Goal: Task Accomplishment & Management: Use online tool/utility

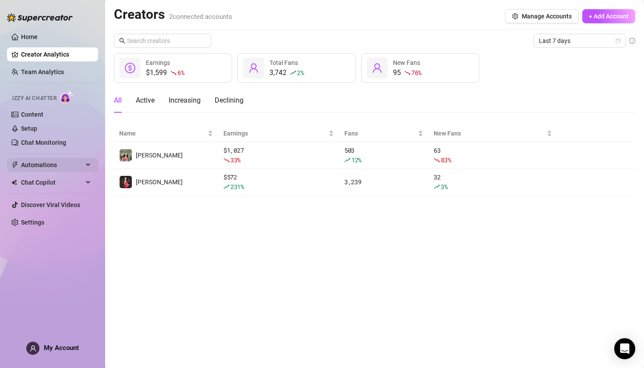
click at [78, 167] on span "Automations" at bounding box center [52, 165] width 62 height 14
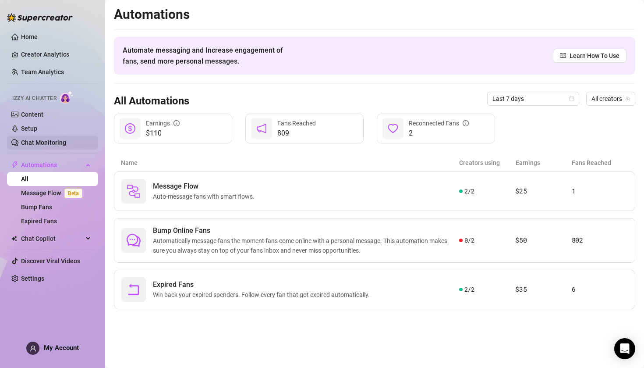
click at [40, 139] on link "Chat Monitoring" at bounding box center [43, 142] width 45 height 7
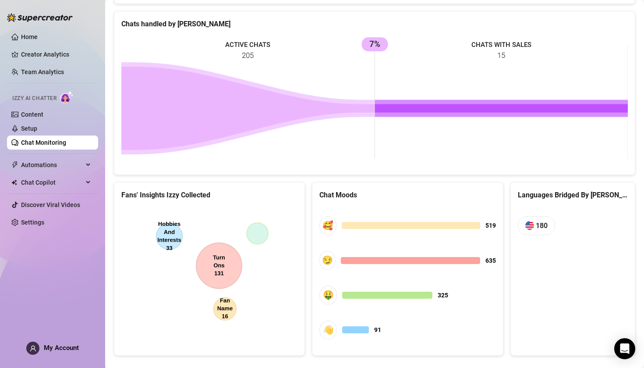
scroll to position [399, 0]
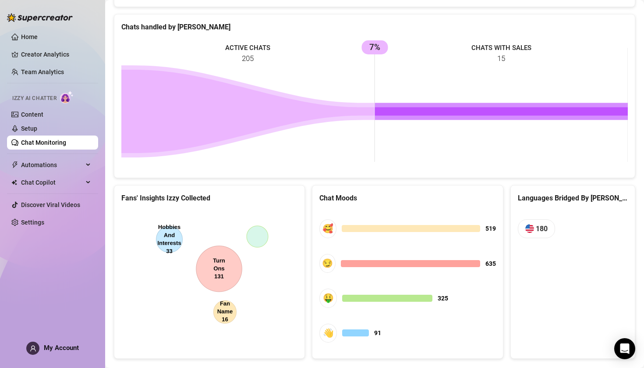
click at [222, 299] on canvas at bounding box center [209, 276] width 176 height 132
click at [222, 301] on canvas at bounding box center [209, 276] width 176 height 132
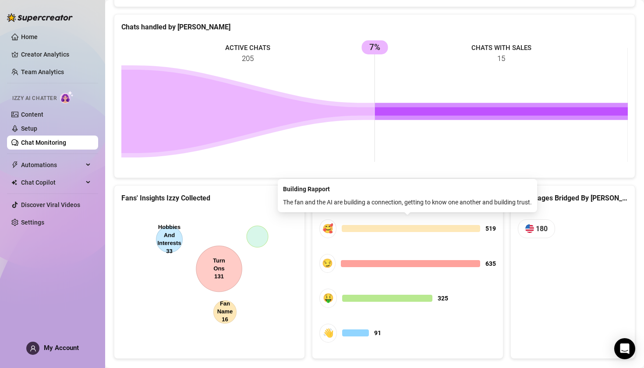
click at [349, 231] on span "🥰 519" at bounding box center [408, 228] width 176 height 19
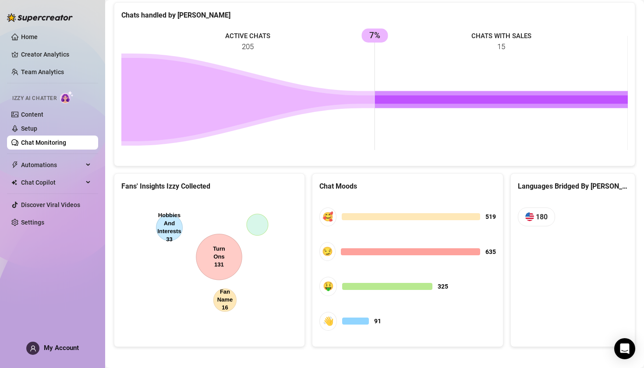
scroll to position [405, 0]
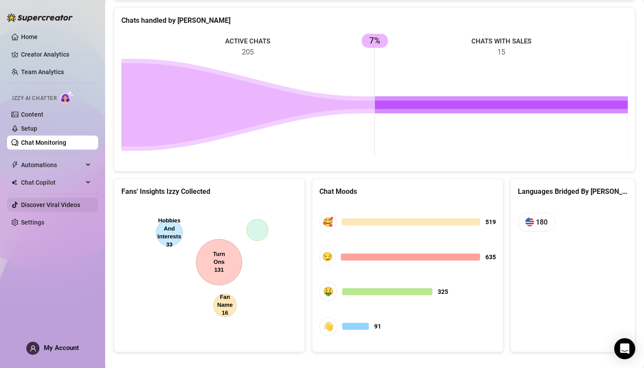
click at [68, 207] on link "Discover Viral Videos" at bounding box center [50, 204] width 59 height 7
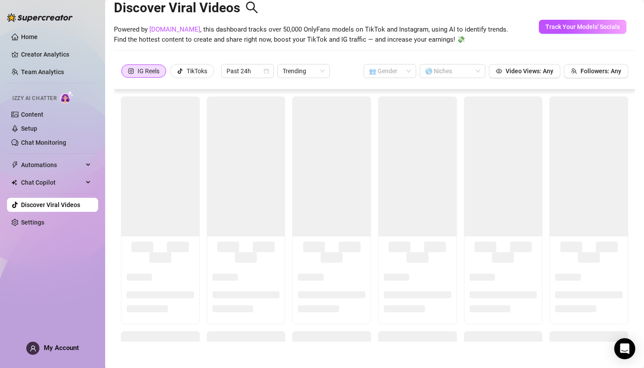
scroll to position [19, 0]
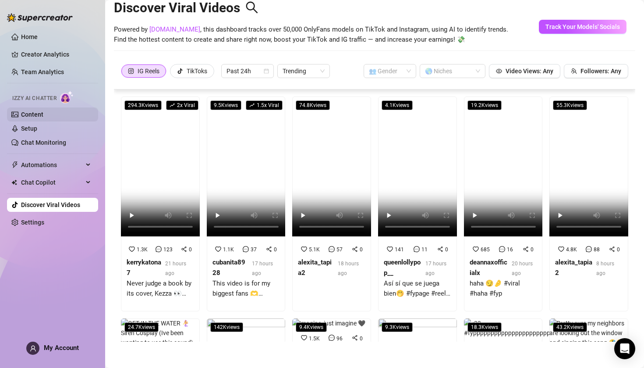
click at [36, 115] on link "Content" at bounding box center [32, 114] width 22 height 7
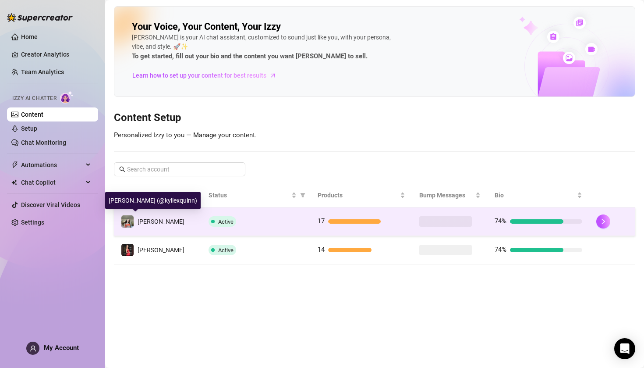
click at [129, 221] on img at bounding box center [127, 221] width 12 height 12
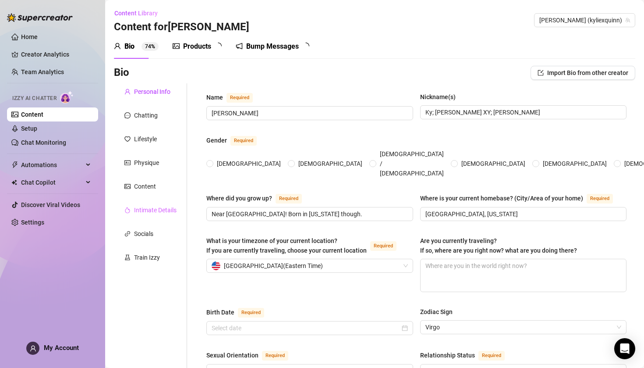
radio input "true"
type input "[DATE]"
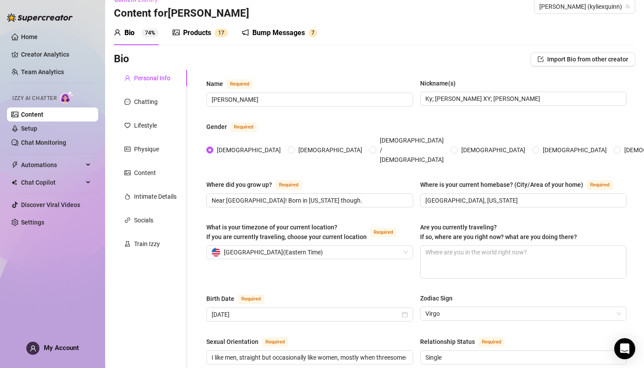
click at [256, 33] on div "Bump Messages" at bounding box center [279, 33] width 53 height 11
